Goal: Task Accomplishment & Management: Complete application form

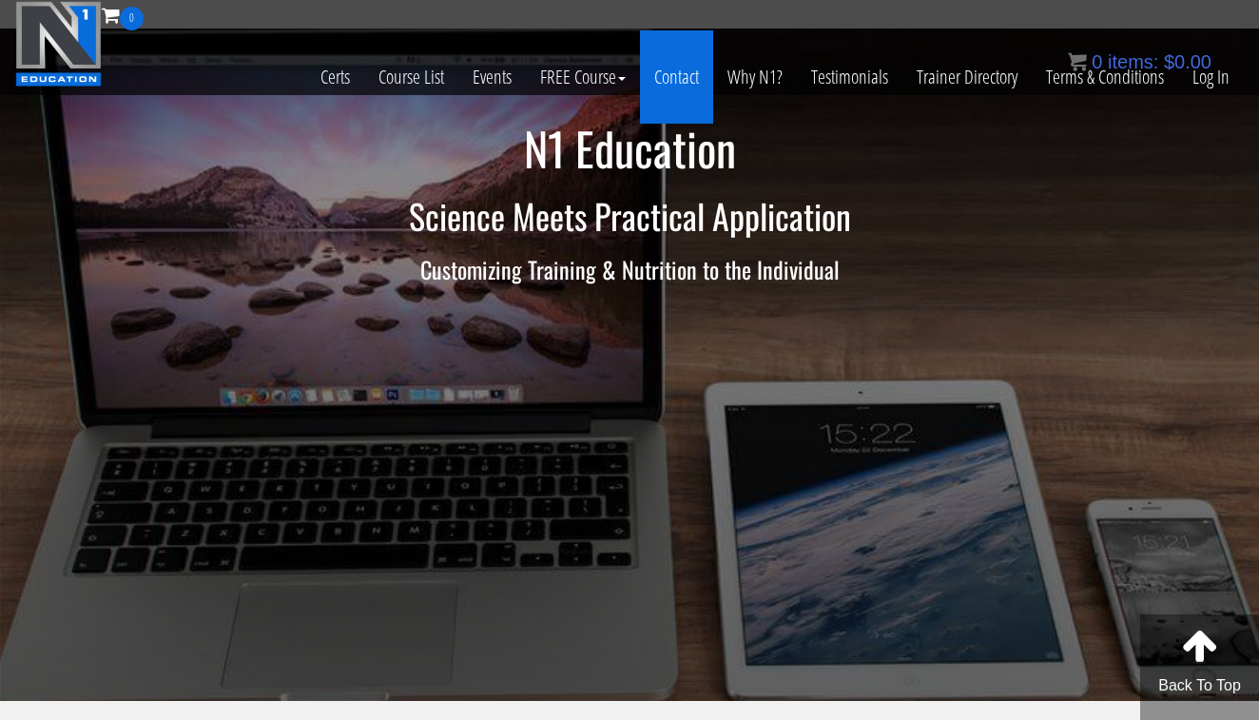
click at [667, 68] on link "Contact" at bounding box center [676, 76] width 73 height 93
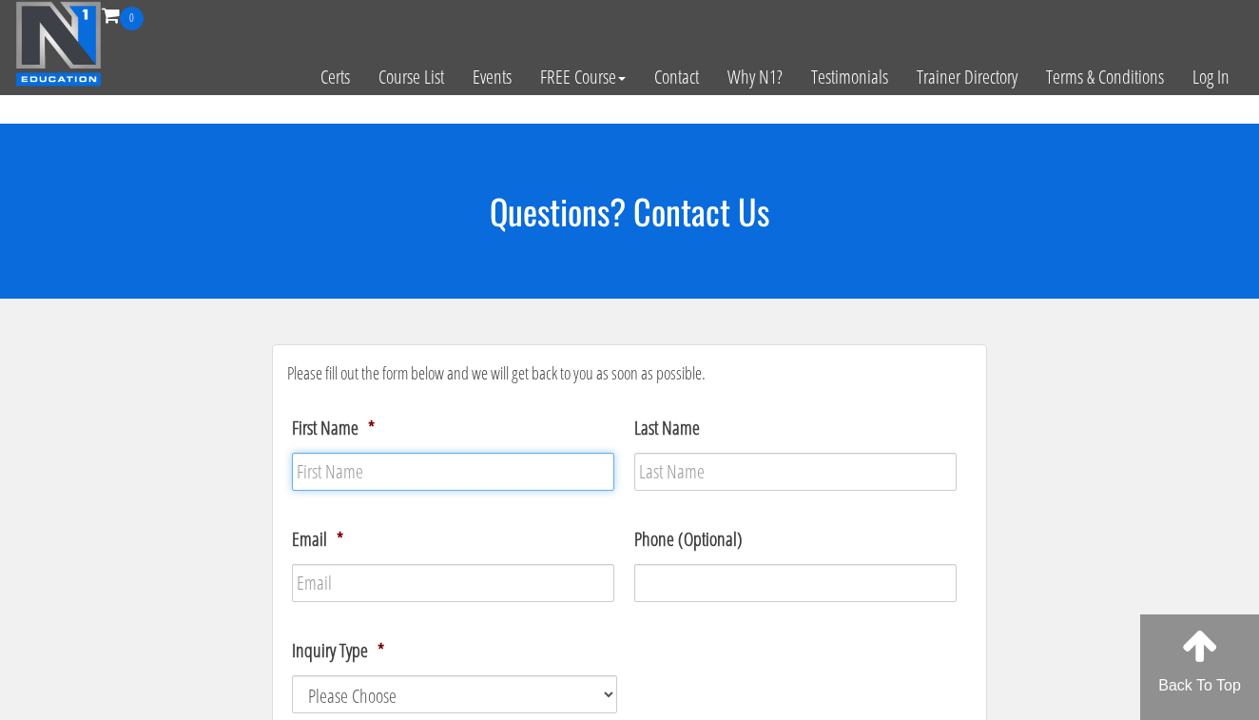
type input "[PERSON_NAME]"
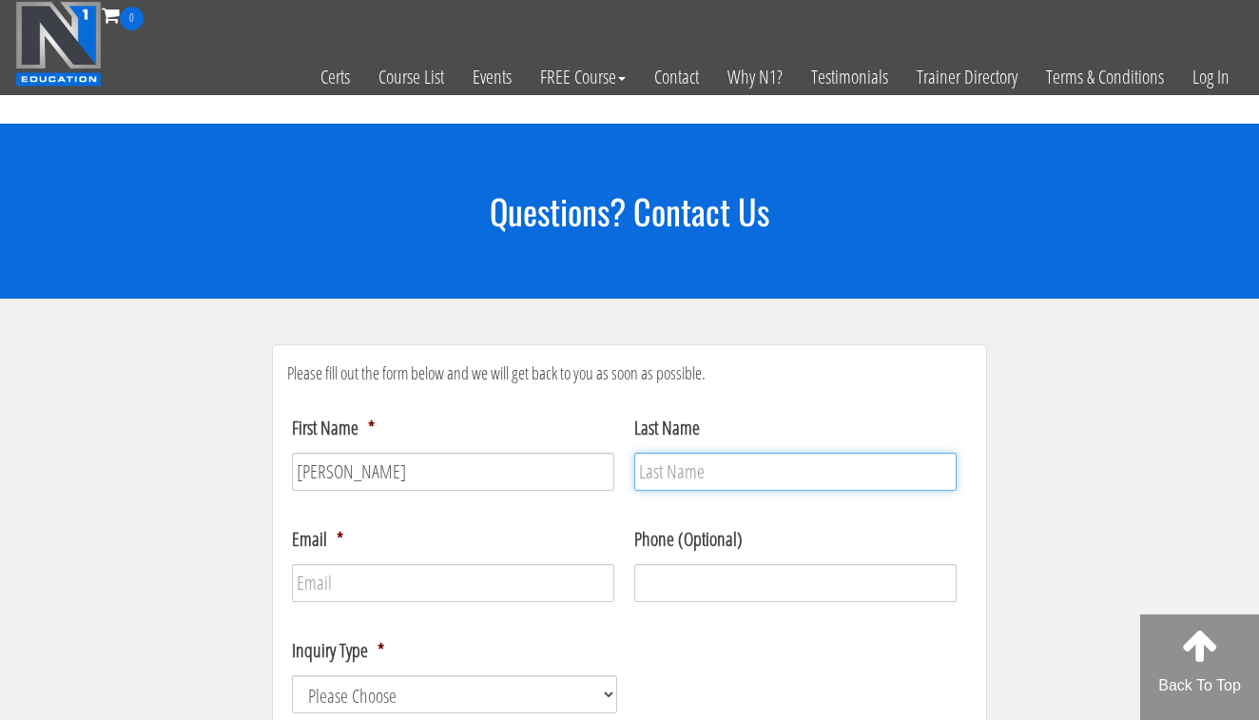
type input "Wood"
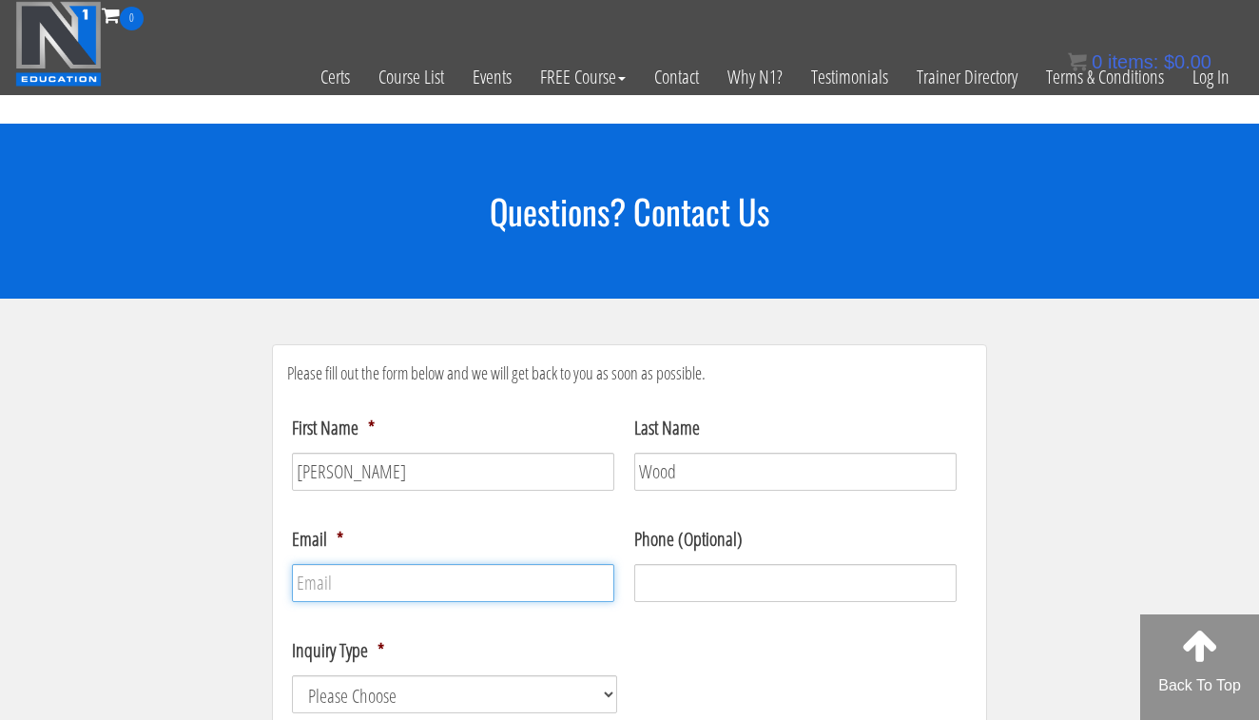
type input "[EMAIL_ADDRESS][DOMAIN_NAME]"
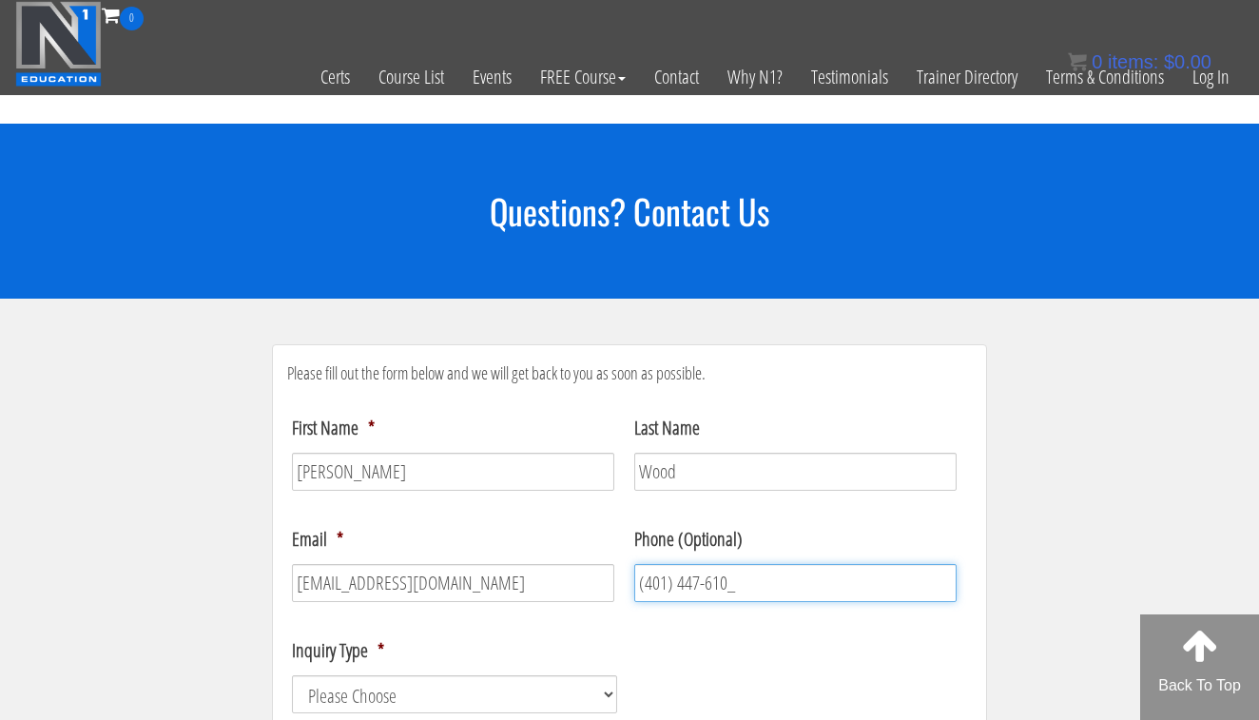
type input "[PHONE_NUMBER]"
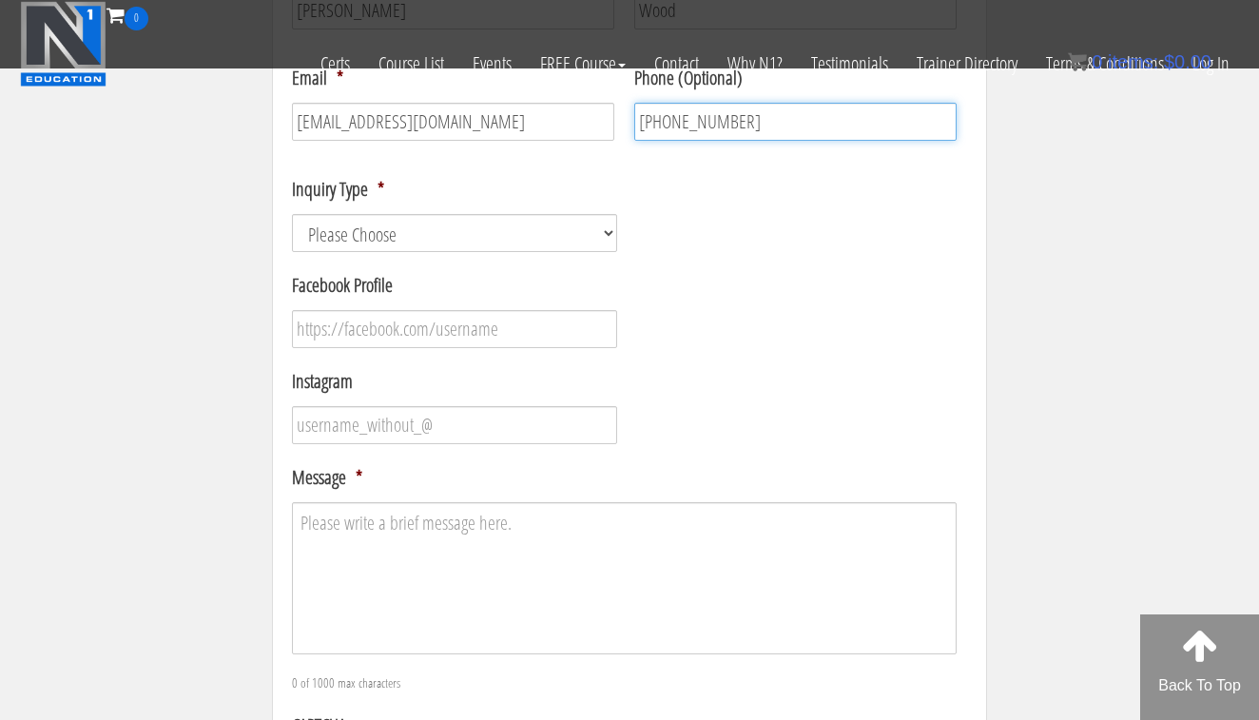
scroll to position [277, 0]
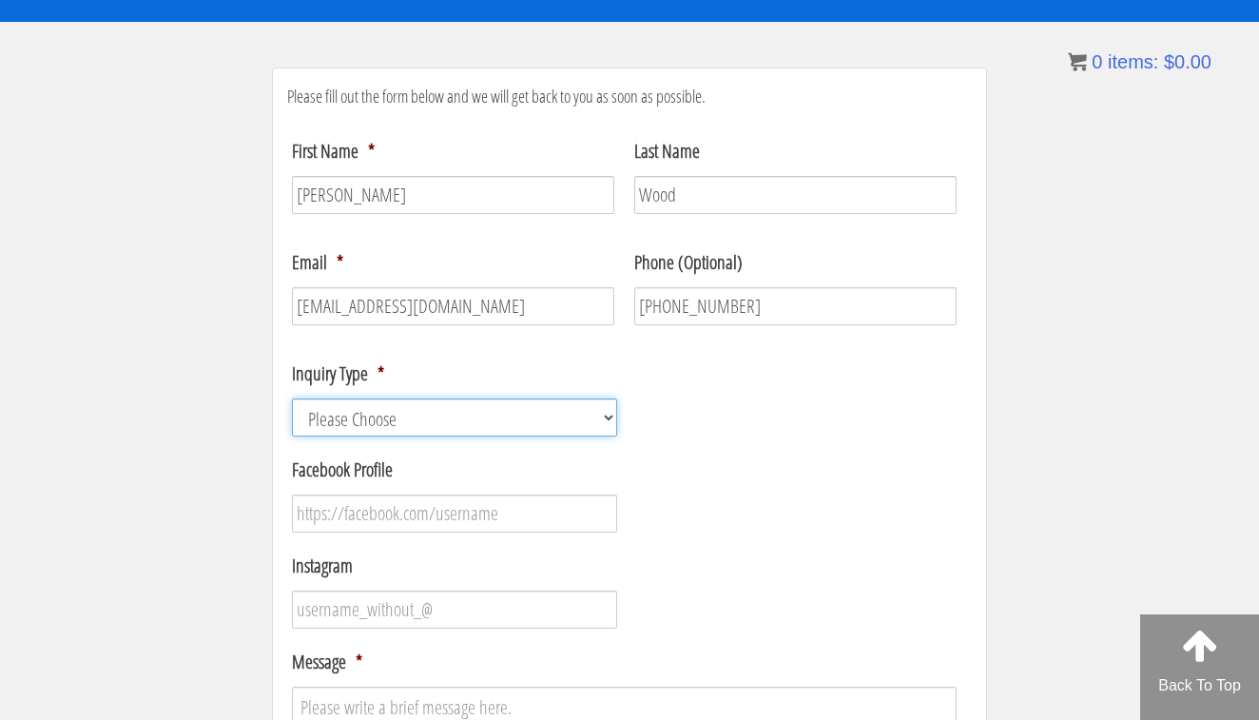
select select "Course / Certification Information"
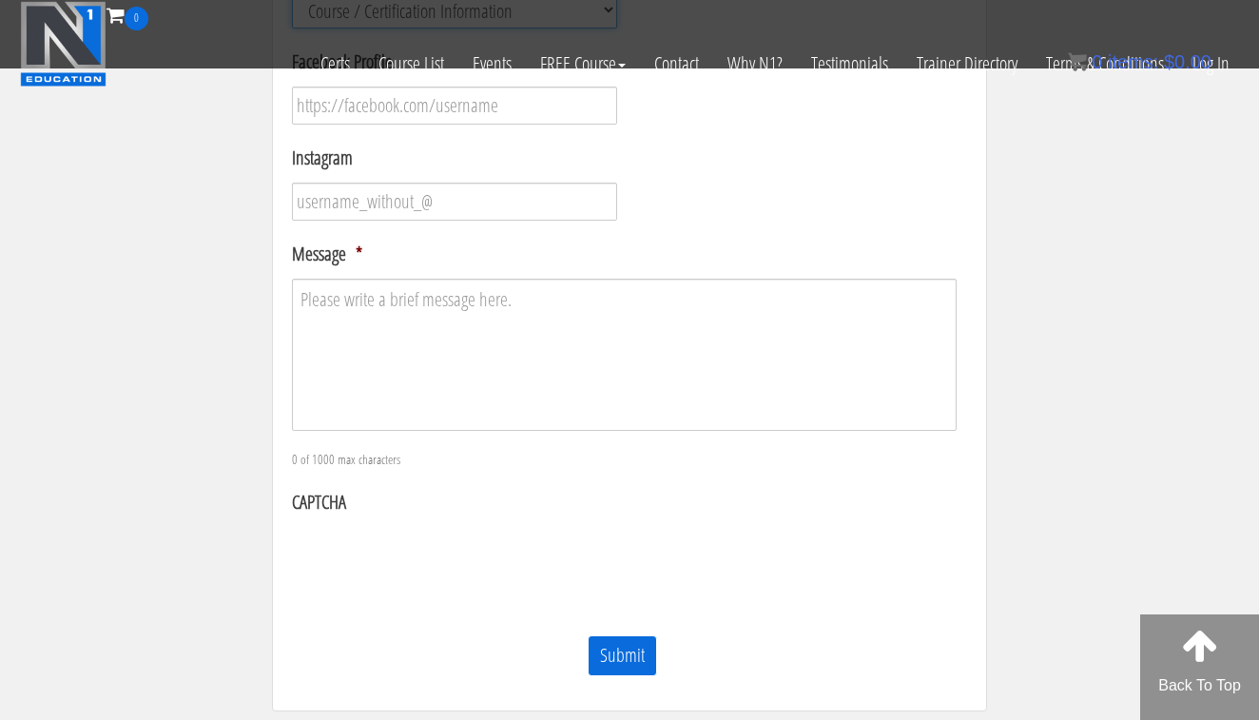
scroll to position [574, 0]
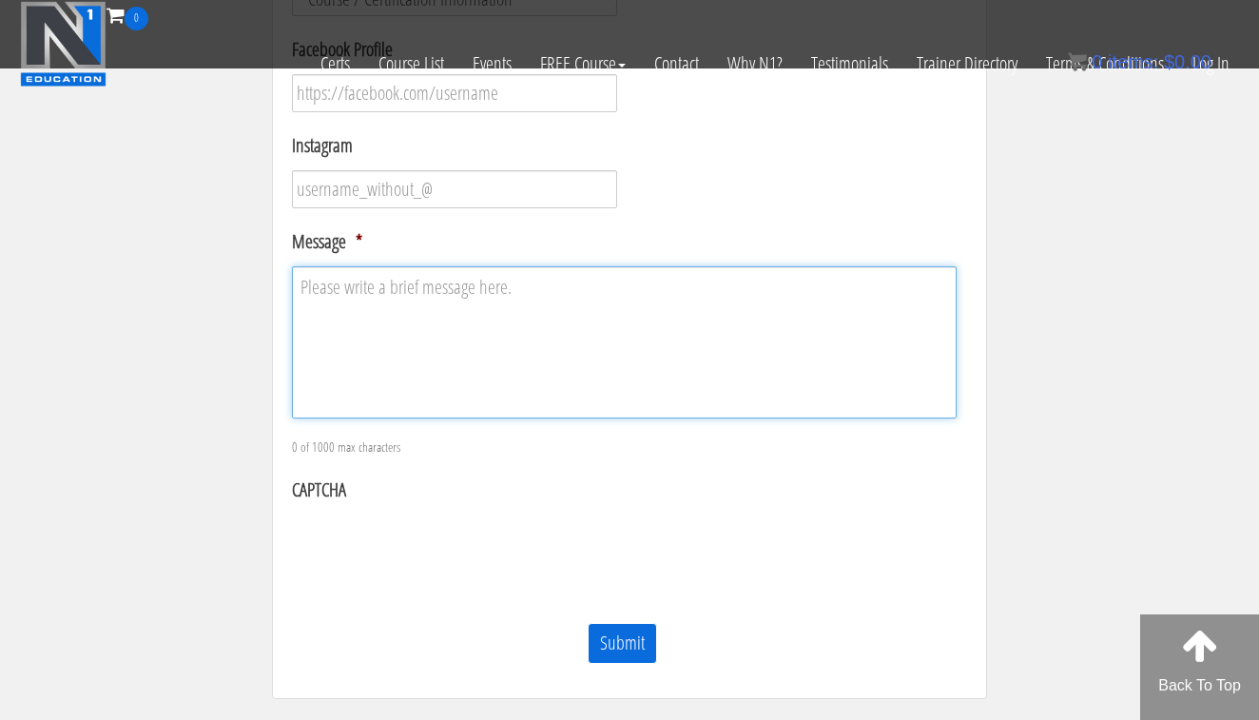
click at [517, 346] on textarea "Message *" at bounding box center [624, 342] width 665 height 152
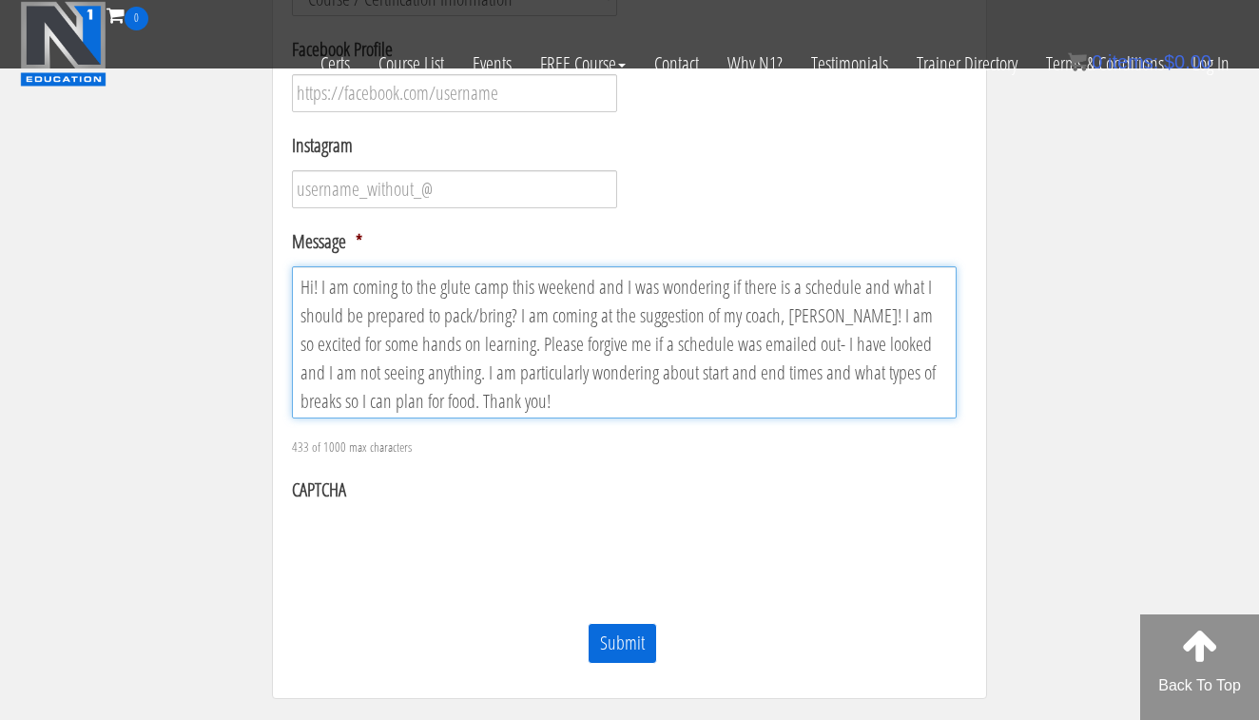
type textarea "Hi! I am coming to the glute camp this weekend and I was wondering if there is …"
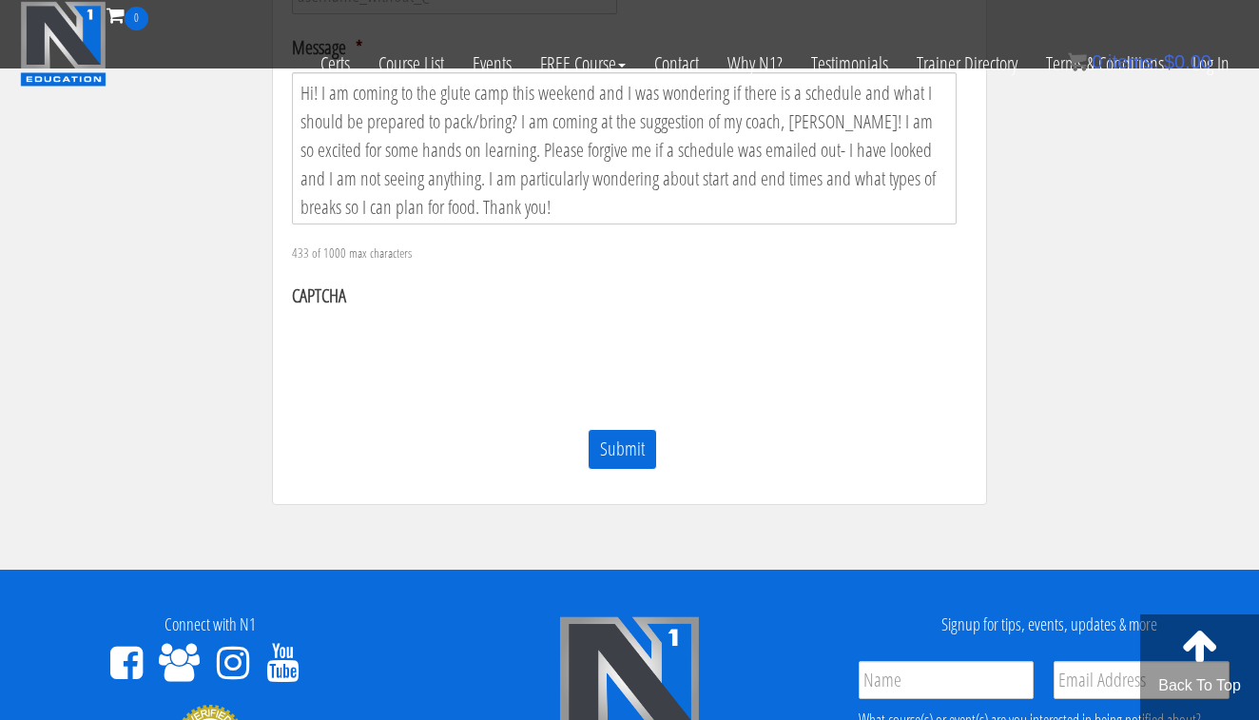
scroll to position [782, 0]
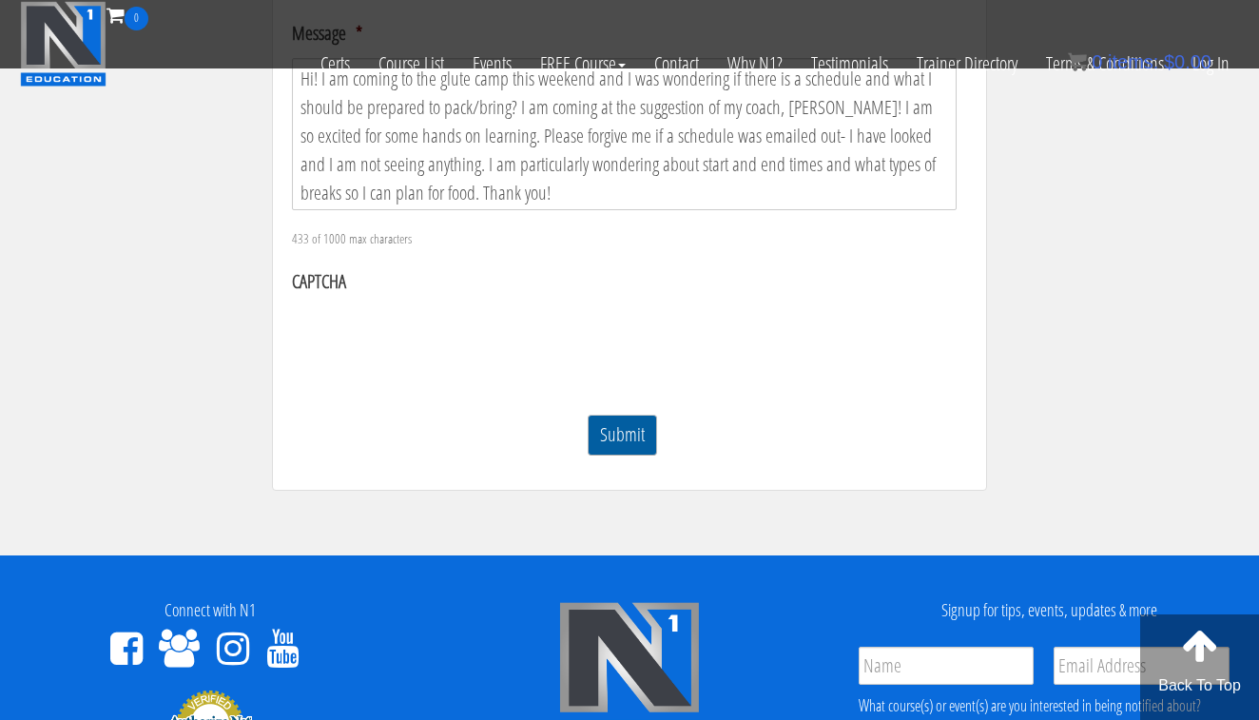
click at [641, 440] on input "Submit" at bounding box center [622, 435] width 69 height 41
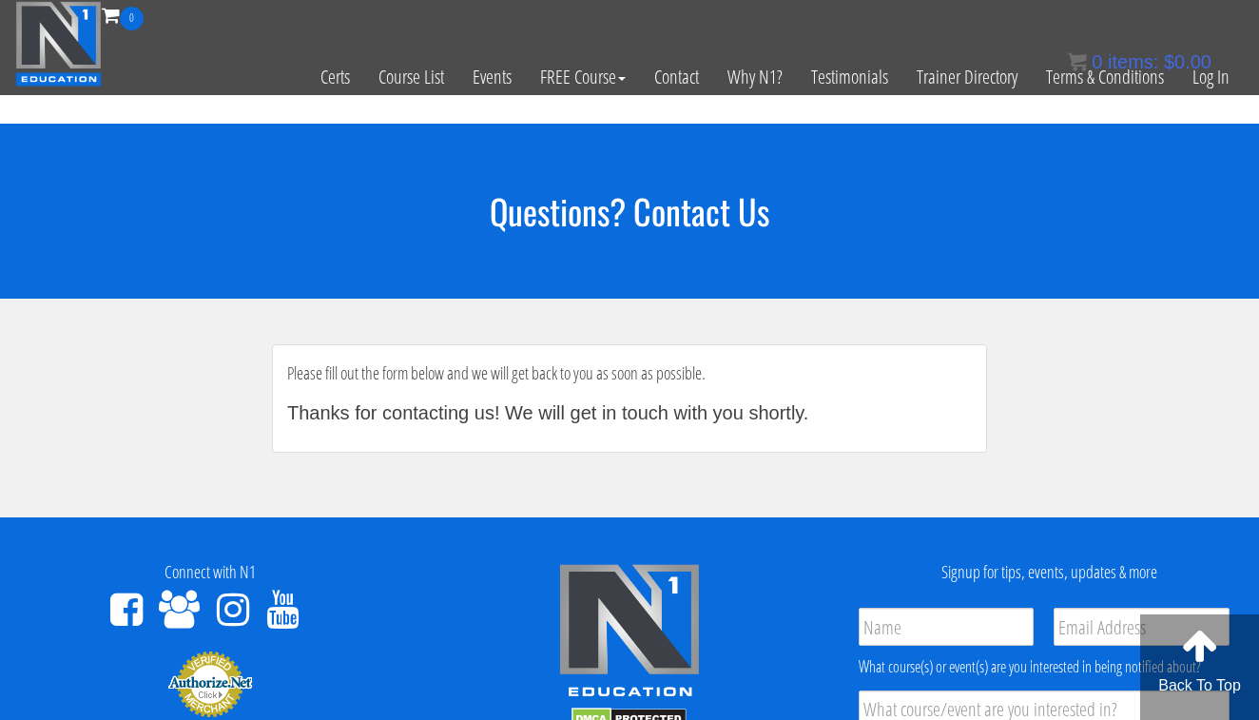
scroll to position [0, 0]
